Goal: Communication & Community: Answer question/provide support

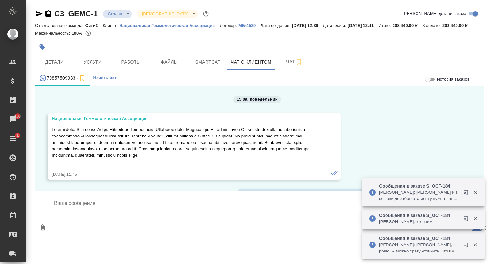
scroll to position [4160, 0]
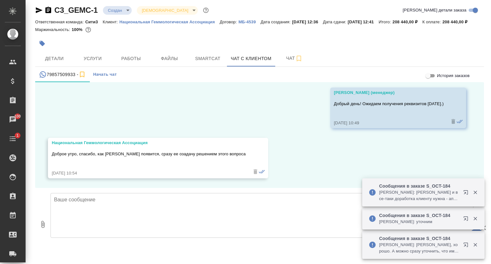
click at [98, 199] on textarea at bounding box center [262, 215] width 423 height 45
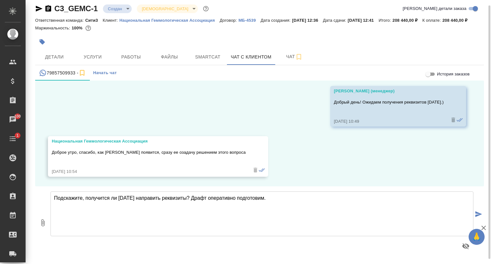
scroll to position [11, 0]
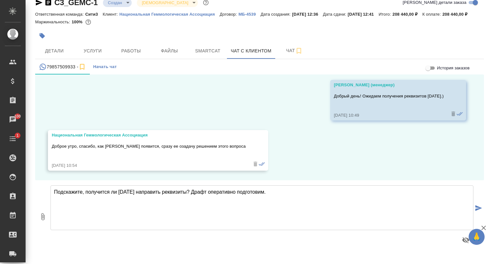
type textarea "Подскажите, получится ли сегодня направить реквизиты? Драфт оперативно подготов…"
click at [476, 211] on icon "submit" at bounding box center [479, 208] width 7 height 6
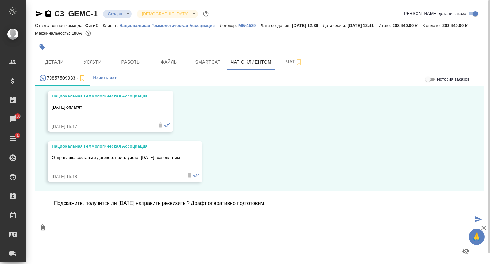
scroll to position [4347, 0]
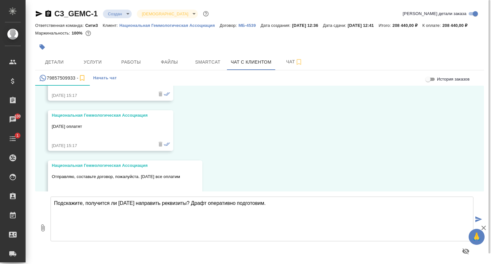
click at [99, 80] on p "Карточка компании (ассоциация) НГА.docx" at bounding box center [100, 76] width 85 height 6
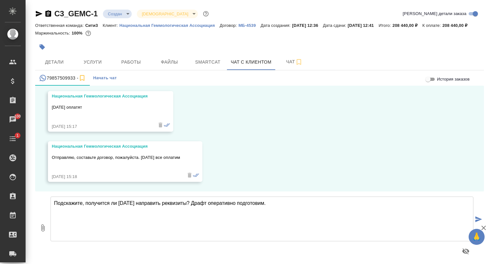
scroll to position [4411, 0]
click at [83, 212] on textarea "Подскажите, получится ли сегодня направить реквизиты? Драфт оперативно подготов…" at bounding box center [262, 219] width 423 height 45
type textarea "Благодарю. Готовим счет и договор."
click at [86, 211] on textarea "Благодарю. Готовим счет и договор." at bounding box center [262, 219] width 423 height 45
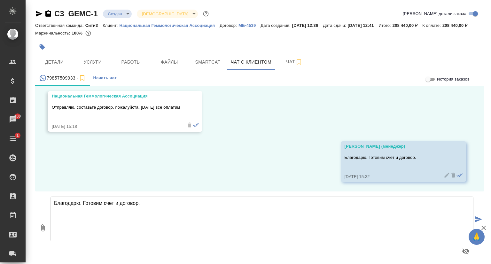
scroll to position [4461, 0]
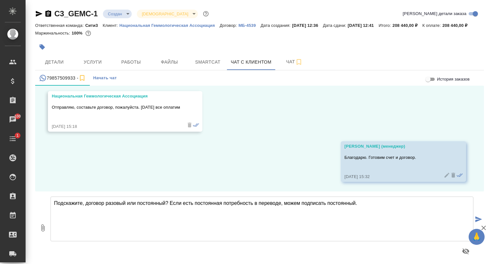
type textarea "Подскажите, договор разовый или постоянный? Если есть постоянная потребность в …"
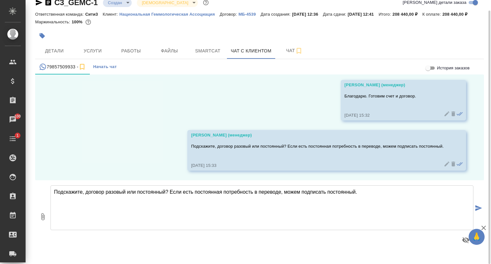
scroll to position [4511, 0]
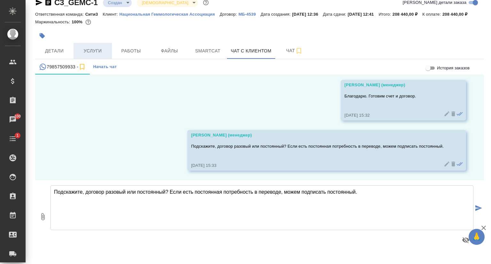
click at [98, 55] on span "Услуги" at bounding box center [92, 51] width 31 height 8
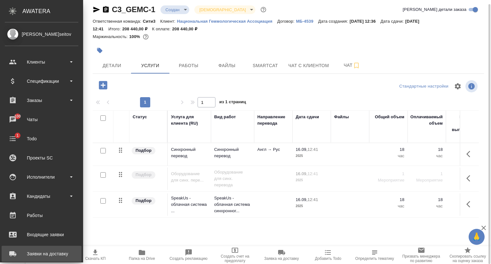
scroll to position [4, 0]
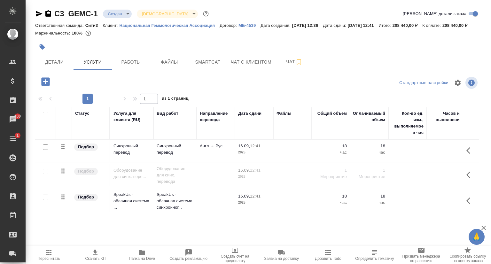
click at [98, 255] on icon "button" at bounding box center [96, 253] width 8 height 8
drag, startPoint x: 253, startPoint y: 67, endPoint x: 254, endPoint y: 92, distance: 24.3
click at [253, 66] on span "Чат с клиентом" at bounding box center [251, 62] width 41 height 8
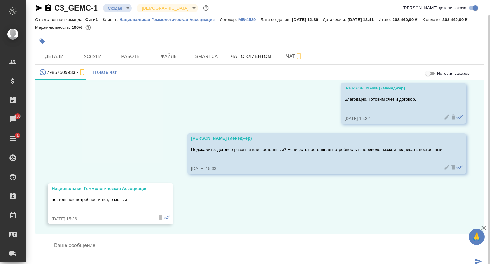
scroll to position [11, 0]
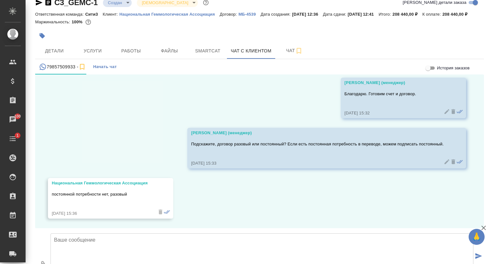
click at [90, 234] on textarea at bounding box center [262, 256] width 423 height 45
drag, startPoint x: 123, startPoint y: 165, endPoint x: 108, endPoint y: 199, distance: 36.4
click at [108, 234] on textarea at bounding box center [262, 256] width 423 height 45
click at [79, 234] on textarea at bounding box center [262, 256] width 423 height 45
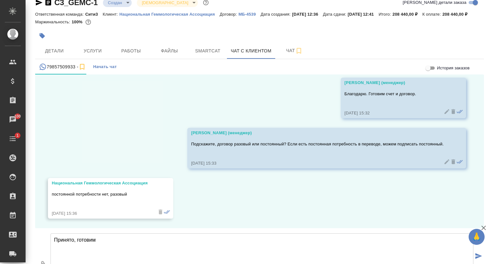
type textarea "Принято, готовим"
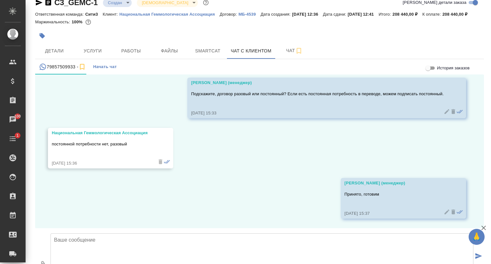
scroll to position [4612, 0]
click at [141, 13] on p "Национальная Геммологическая Ассоциация" at bounding box center [170, 14] width 100 height 5
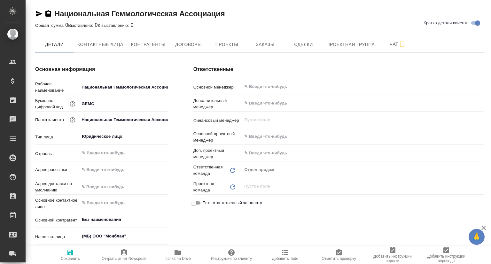
type textarea "x"
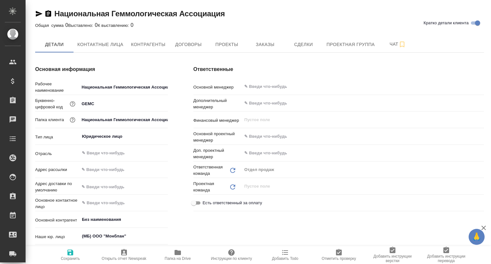
type textarea "x"
click at [36, 14] on icon "button" at bounding box center [39, 14] width 8 height 8
click at [96, 45] on span "Контактные лица" at bounding box center [100, 45] width 46 height 8
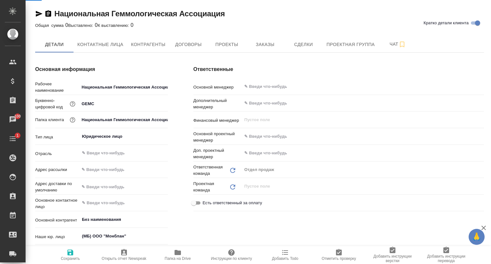
select select "RU"
